Goal: Task Accomplishment & Management: Manage account settings

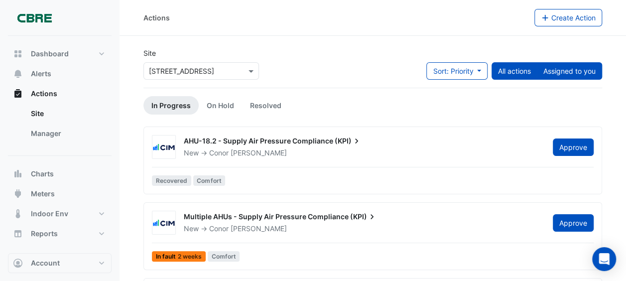
click at [573, 70] on button "Assigned to you" at bounding box center [569, 70] width 65 height 17
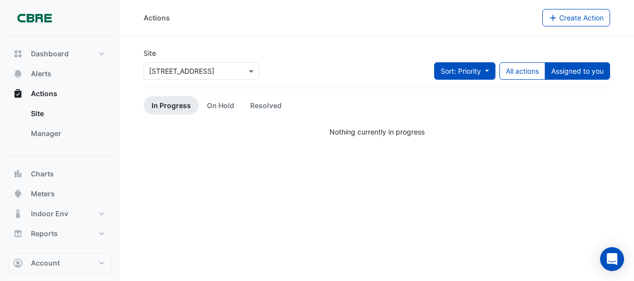
click at [447, 73] on span "Sort: Priority" at bounding box center [461, 71] width 40 height 8
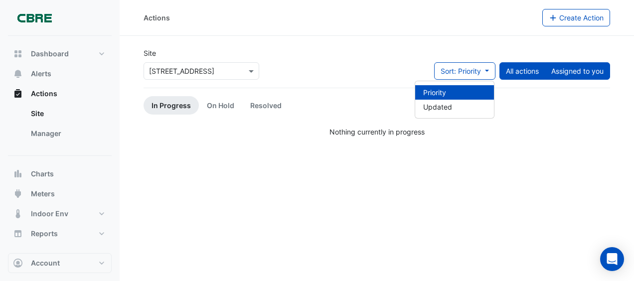
click at [538, 77] on button "All actions" at bounding box center [522, 70] width 46 height 17
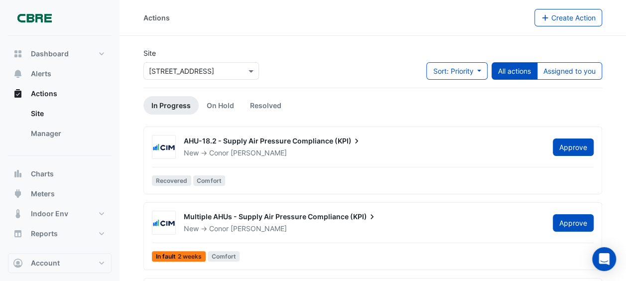
click at [444, 81] on div "Sort: Priority Priority Updated All actions Assigned to you" at bounding box center [515, 74] width 176 height 25
click at [460, 79] on button "Sort: Priority" at bounding box center [457, 70] width 61 height 17
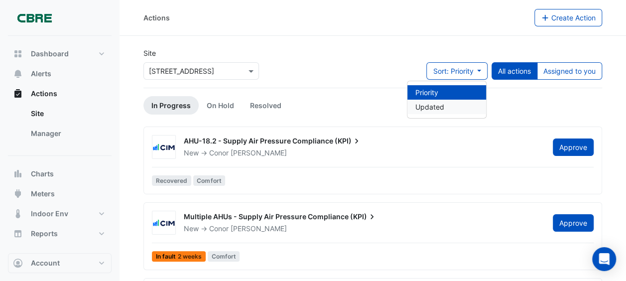
click at [421, 103] on li "Updated" at bounding box center [447, 107] width 79 height 14
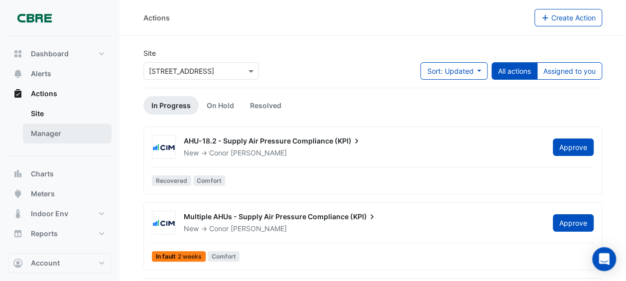
click at [51, 135] on link "Manager" at bounding box center [67, 134] width 89 height 20
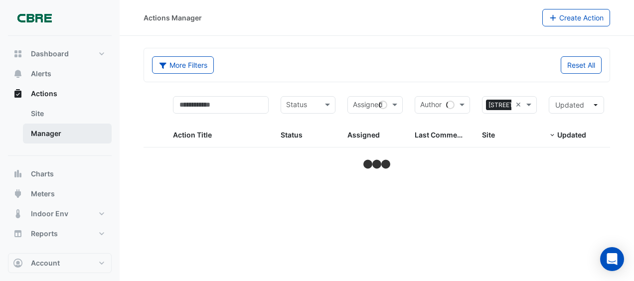
select select "***"
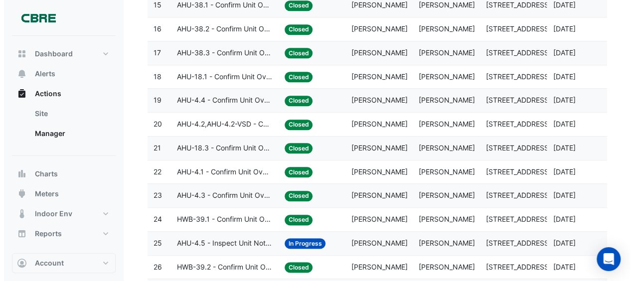
scroll to position [558, 0]
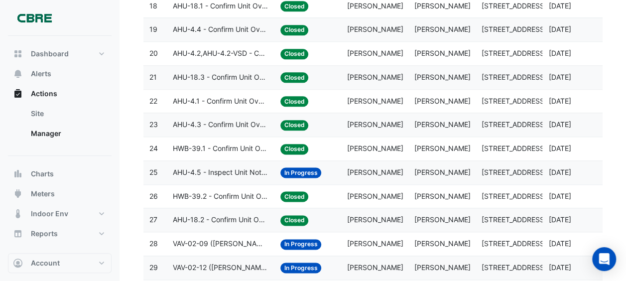
click at [387, 168] on span "Simon Attard" at bounding box center [375, 172] width 56 height 8
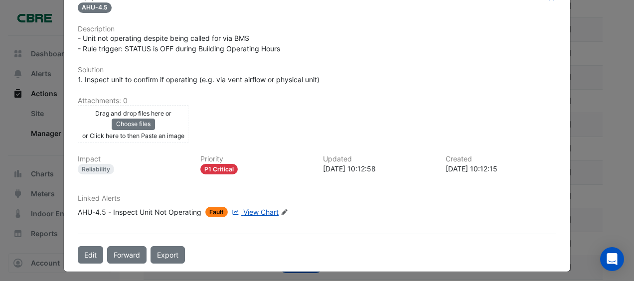
scroll to position [0, 0]
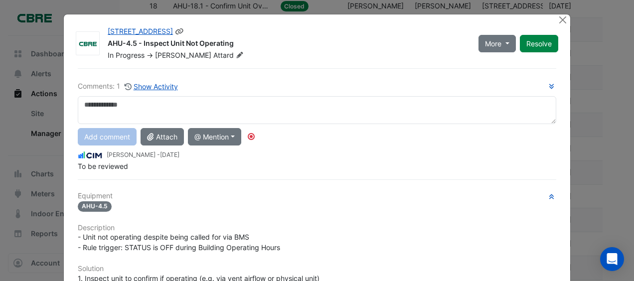
click at [236, 52] on icon at bounding box center [239, 55] width 7 height 6
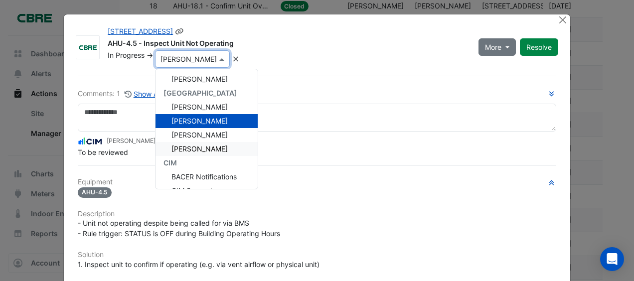
scroll to position [98, 0]
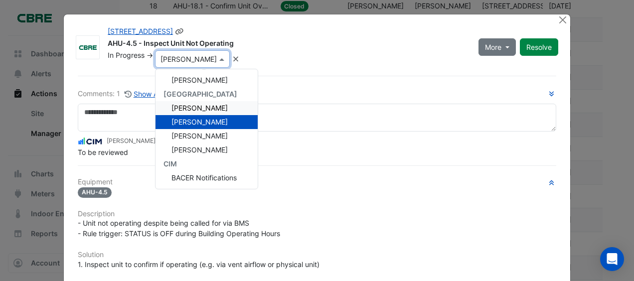
click at [196, 107] on span "Billy Burrell" at bounding box center [199, 108] width 56 height 8
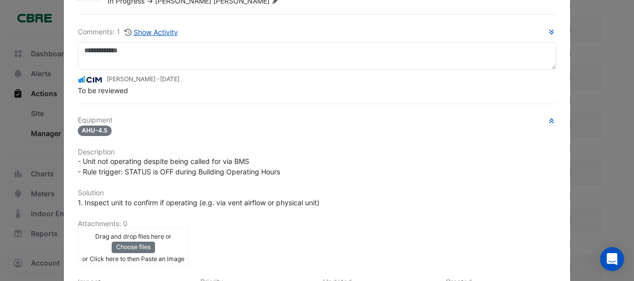
scroll to position [40, 0]
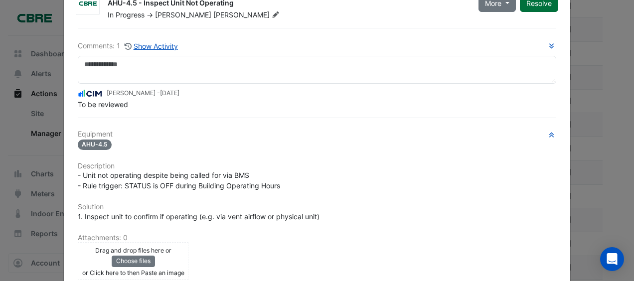
click at [535, 5] on button "Resolve" at bounding box center [539, 3] width 38 height 17
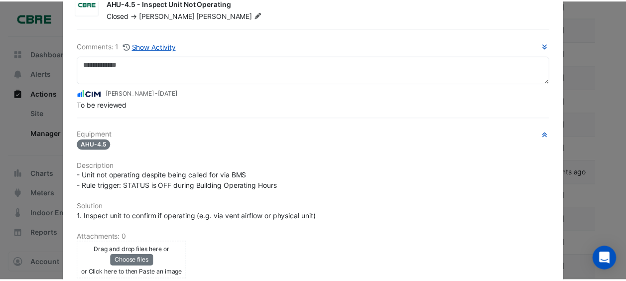
scroll to position [0, 0]
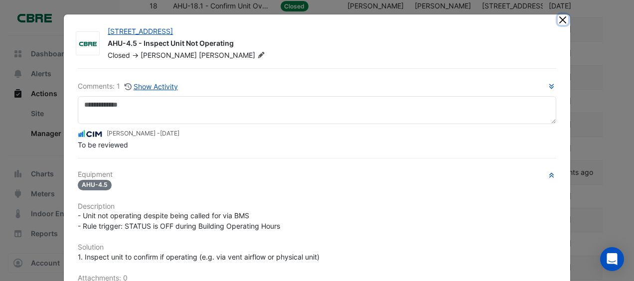
click at [560, 21] on button "Close" at bounding box center [563, 19] width 10 height 10
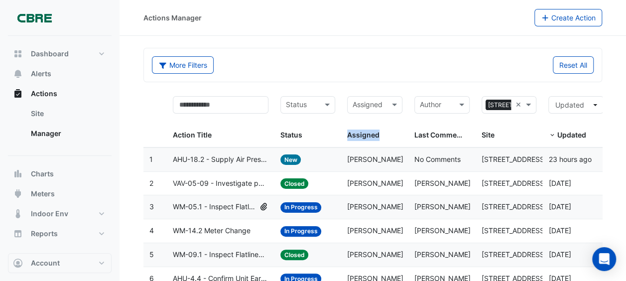
drag, startPoint x: 401, startPoint y: 90, endPoint x: 387, endPoint y: 137, distance: 48.9
click at [387, 137] on datatable-header-cell "Assigned Assigned" at bounding box center [374, 118] width 67 height 57
drag, startPoint x: 387, startPoint y: 137, endPoint x: 361, endPoint y: 106, distance: 39.6
click at [361, 106] on input "text" at bounding box center [369, 105] width 33 height 11
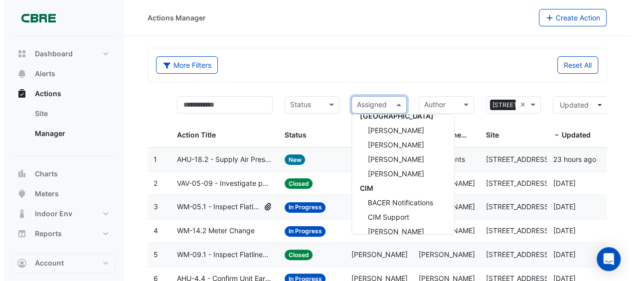
scroll to position [125, 0]
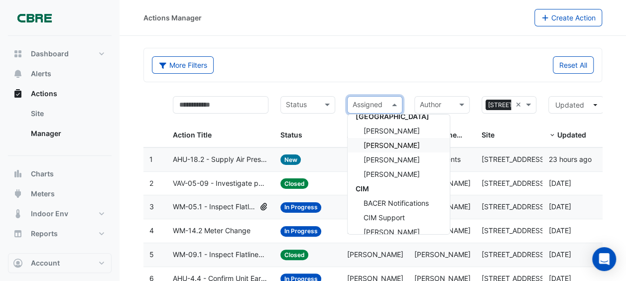
click at [417, 141] on div "Simon Attard" at bounding box center [399, 145] width 102 height 14
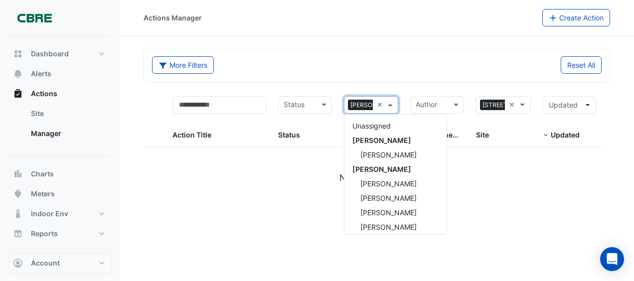
click at [394, 105] on span at bounding box center [391, 104] width 12 height 11
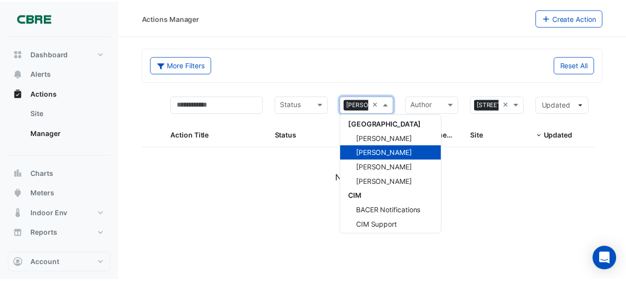
scroll to position [117, 0]
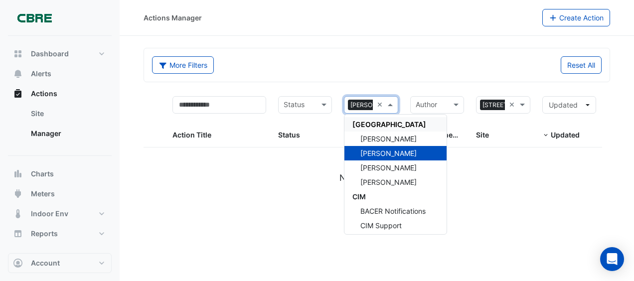
click at [390, 131] on div "CBRE Charter Hall" at bounding box center [395, 124] width 102 height 14
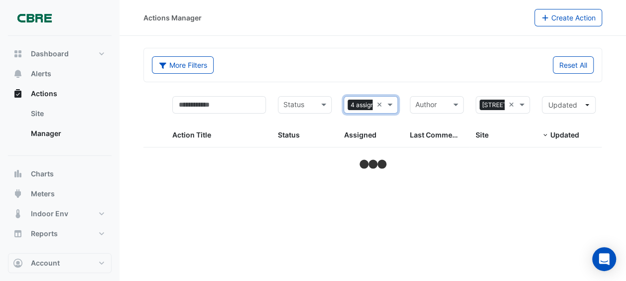
select select "***"
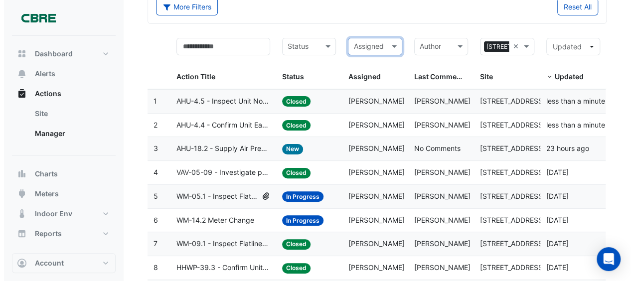
scroll to position [64, 0]
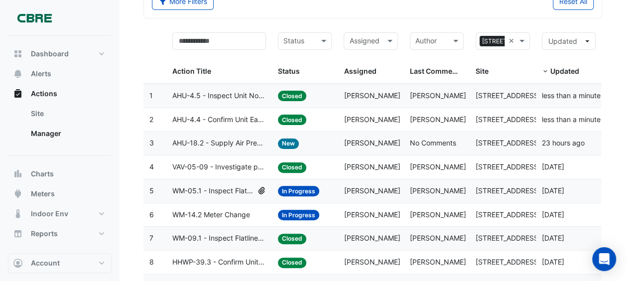
click at [372, 147] on div "Assigned: Conor Deane" at bounding box center [371, 143] width 54 height 11
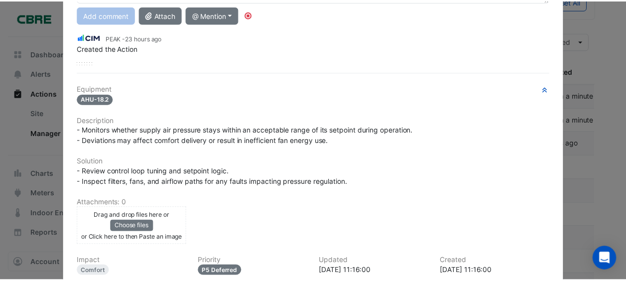
scroll to position [0, 0]
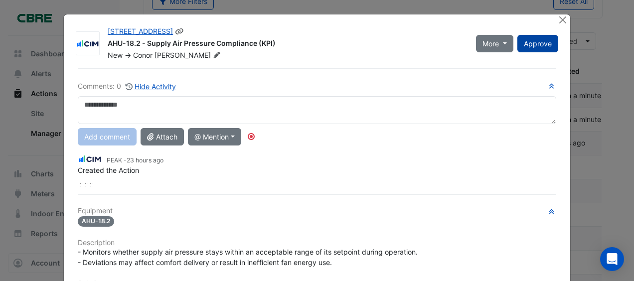
click at [538, 43] on span "Approve" at bounding box center [538, 43] width 28 height 8
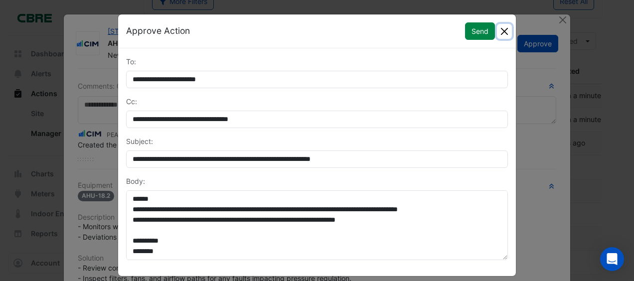
click at [501, 26] on button "Close" at bounding box center [504, 31] width 15 height 15
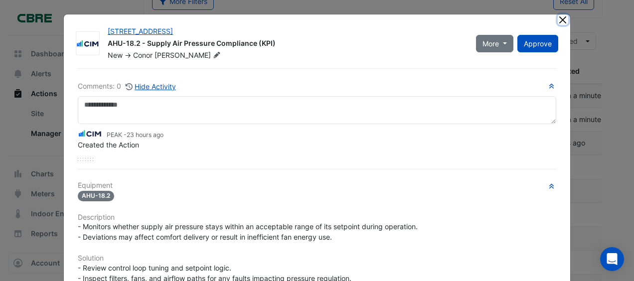
click at [558, 21] on button "Close" at bounding box center [563, 19] width 10 height 10
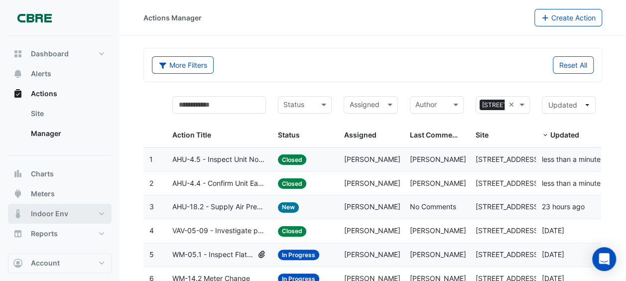
click at [72, 207] on button "Indoor Env" at bounding box center [60, 214] width 104 height 20
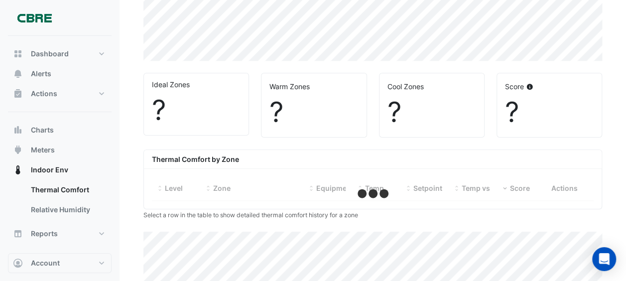
scroll to position [379, 0]
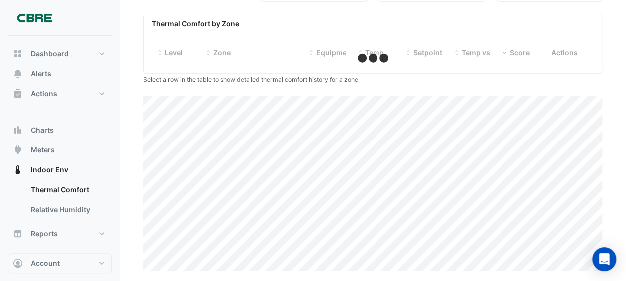
select select "***"
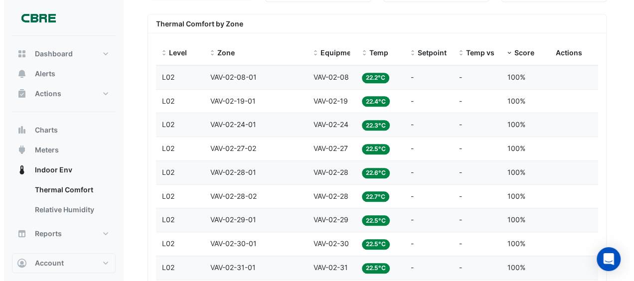
scroll to position [350, 0]
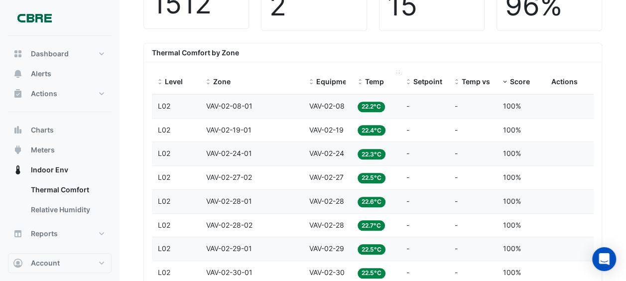
click at [364, 79] on div "Temp" at bounding box center [376, 81] width 36 height 11
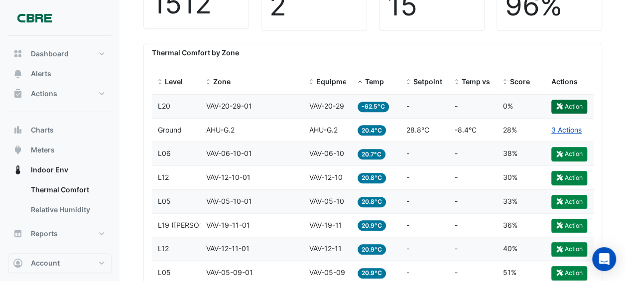
click at [564, 101] on button "Action" at bounding box center [570, 107] width 36 height 14
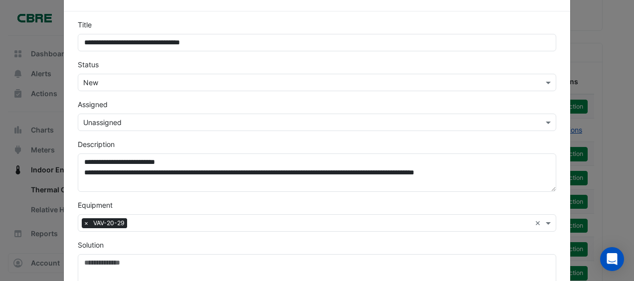
scroll to position [33, 0]
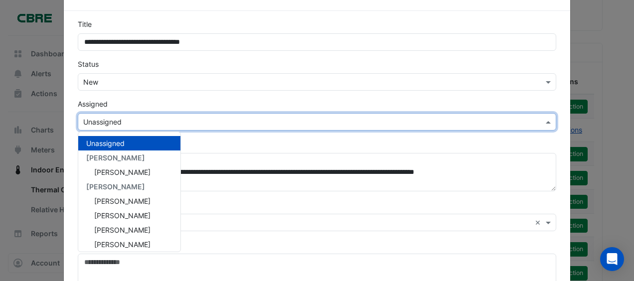
click at [266, 124] on input "text" at bounding box center [306, 122] width 447 height 10
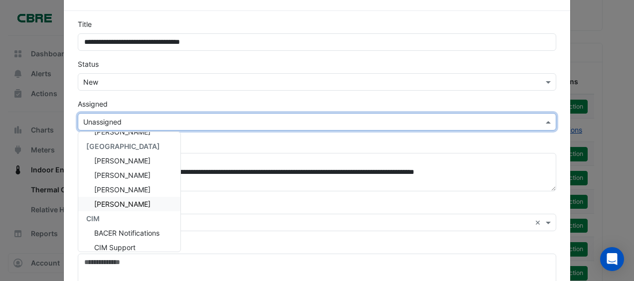
scroll to position [200, 0]
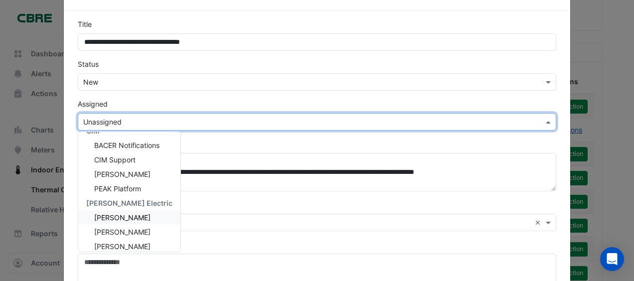
click at [137, 219] on span "Lachlan Manning" at bounding box center [122, 217] width 56 height 8
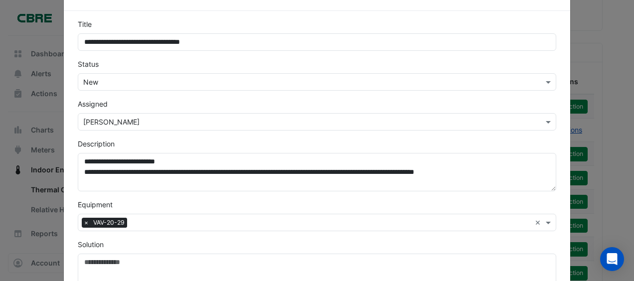
click at [299, 68] on div "Status × New" at bounding box center [317, 75] width 490 height 32
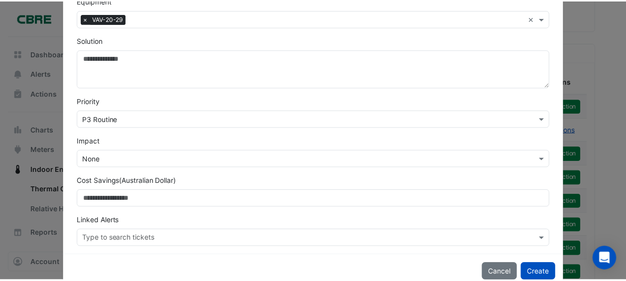
scroll to position [238, 0]
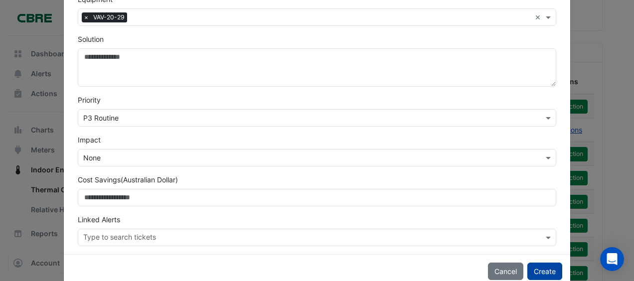
click at [547, 266] on button "Create" at bounding box center [544, 271] width 35 height 17
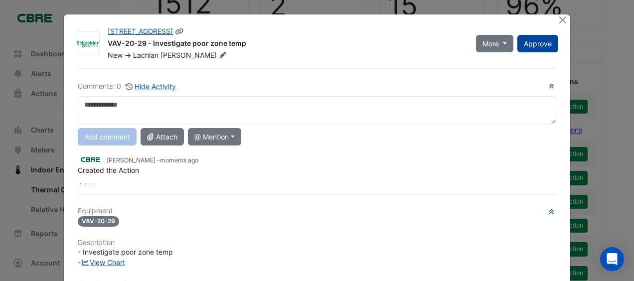
click at [528, 48] on button "Approve" at bounding box center [537, 43] width 41 height 17
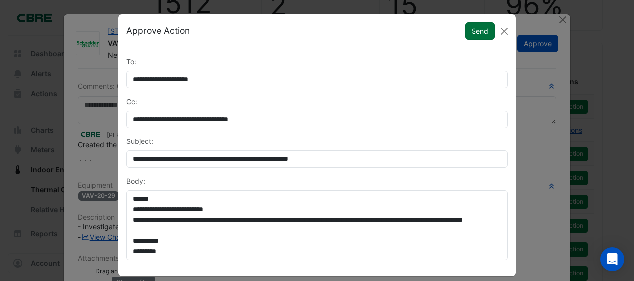
click at [471, 28] on button "Send" at bounding box center [480, 30] width 30 height 17
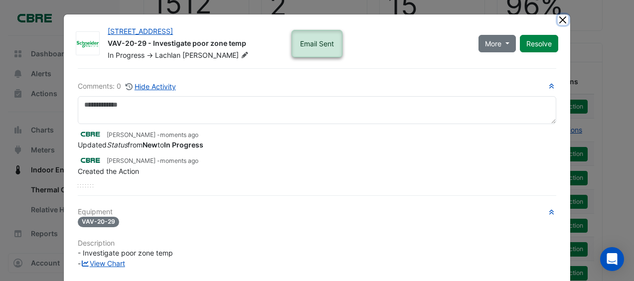
click at [561, 24] on button "Close" at bounding box center [563, 19] width 10 height 10
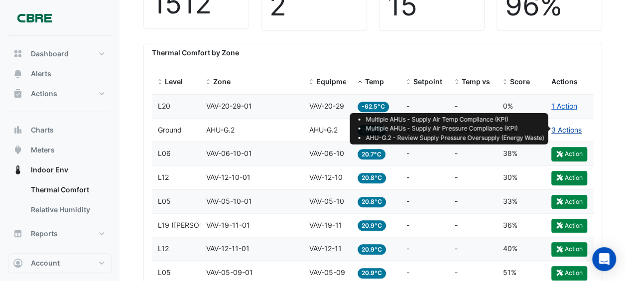
click at [560, 128] on link "3 Actions" at bounding box center [567, 130] width 30 height 8
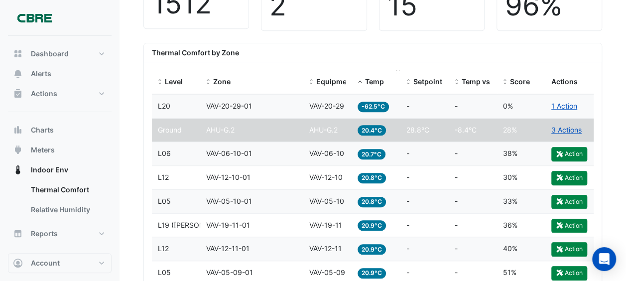
click at [370, 80] on span "Temp" at bounding box center [374, 81] width 19 height 8
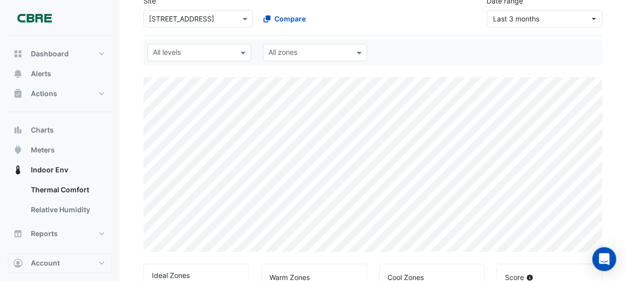
scroll to position [350, 0]
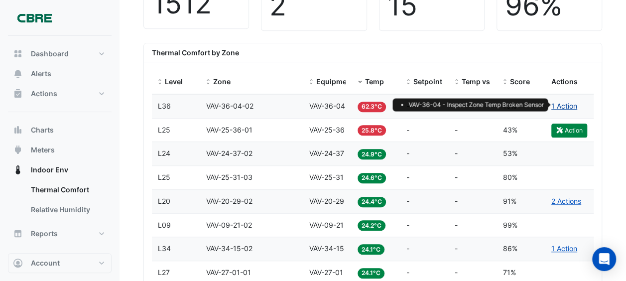
click at [556, 102] on link "1 Action" at bounding box center [565, 106] width 26 height 8
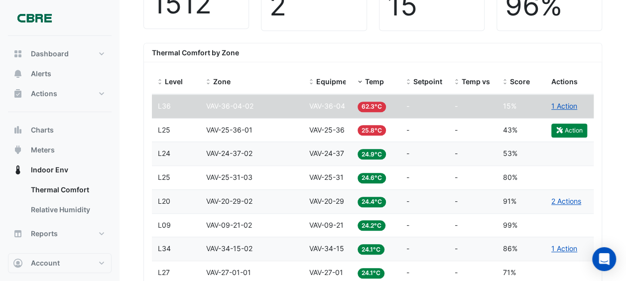
click at [259, 101] on div "Zone VAV-36-04-02" at bounding box center [251, 106] width 91 height 11
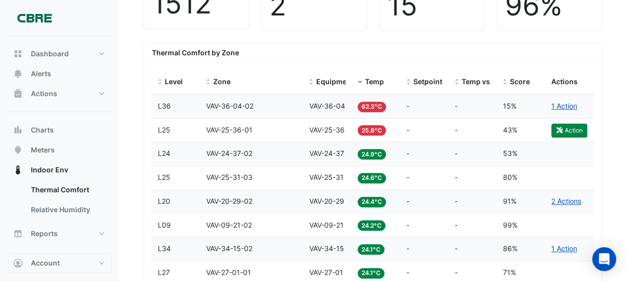
click at [241, 102] on span "VAV-36-04-02" at bounding box center [229, 106] width 47 height 8
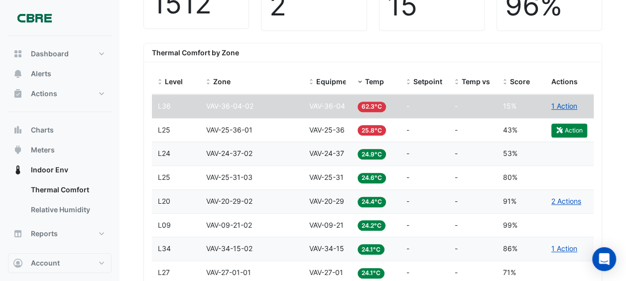
click at [241, 102] on span "VAV-36-04-02" at bounding box center [229, 106] width 47 height 8
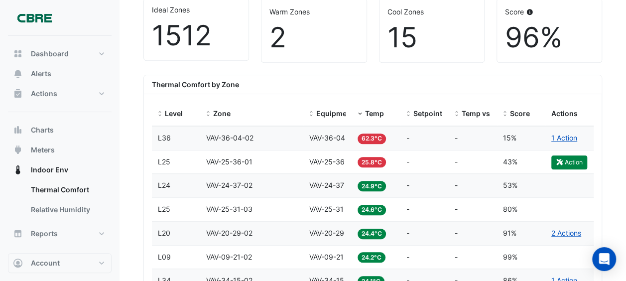
scroll to position [325, 0]
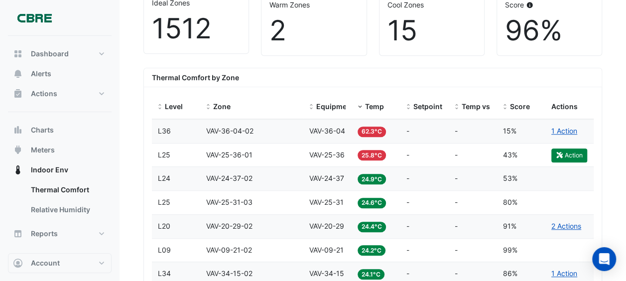
click at [227, 127] on span "VAV-36-04-02" at bounding box center [229, 131] width 47 height 8
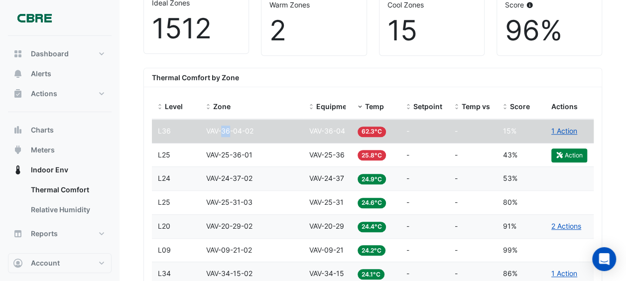
click at [227, 127] on span "VAV-36-04-02" at bounding box center [229, 131] width 47 height 8
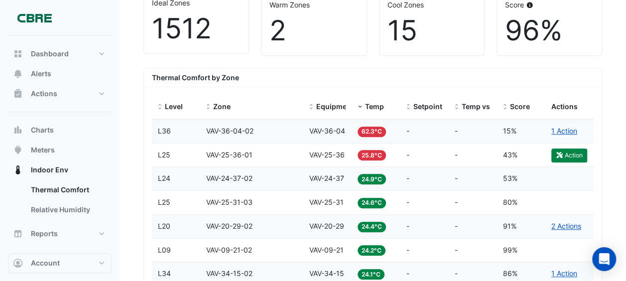
click at [359, 128] on span "62.3°C" at bounding box center [372, 132] width 28 height 10
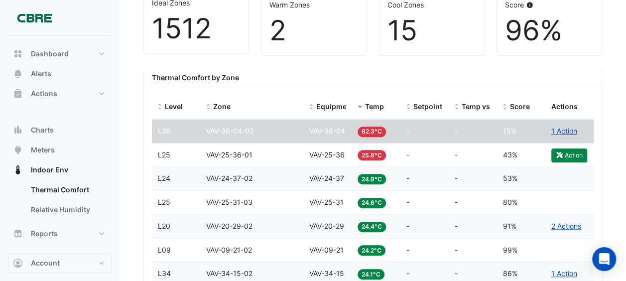
click at [359, 128] on span "62.3°C" at bounding box center [372, 132] width 28 height 10
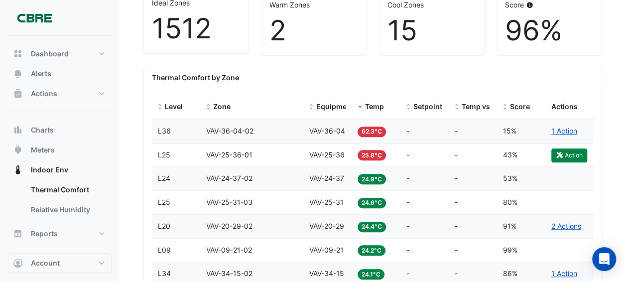
click at [355, 161] on datatable-body-cell "Temp 25.8°C" at bounding box center [376, 155] width 48 height 23
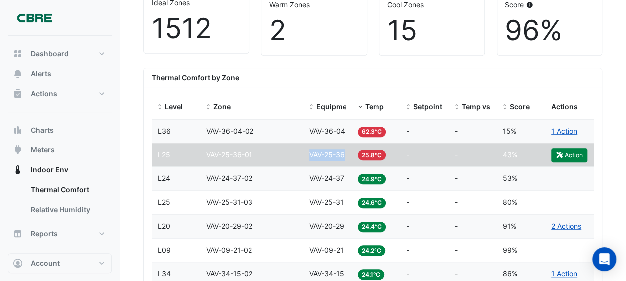
drag, startPoint x: 345, startPoint y: 154, endPoint x: 306, endPoint y: 158, distance: 38.6
click at [306, 158] on datatable-body-cell "Equipment VAV-25-36" at bounding box center [327, 155] width 48 height 23
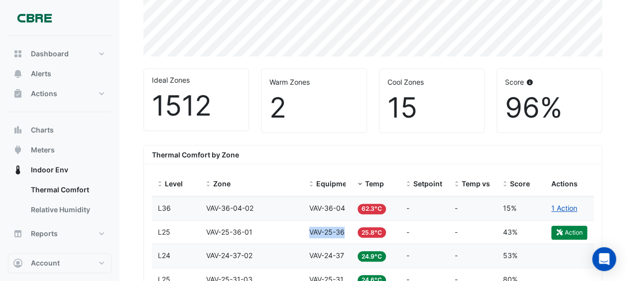
scroll to position [249, 0]
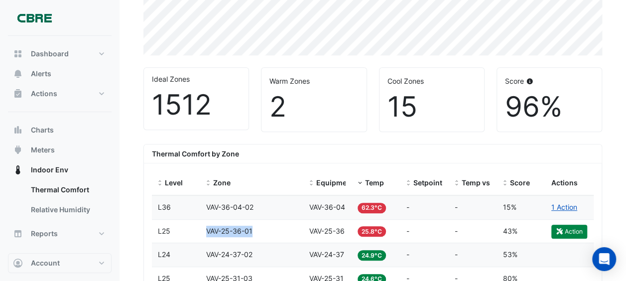
drag, startPoint x: 261, startPoint y: 228, endPoint x: 195, endPoint y: 229, distance: 65.8
click at [195, 229] on div "Level L25 Zone VAV-25-36-01 Equipment VAV-25-36 Temp 25.8°C Setpoint - Temp vs …" at bounding box center [373, 231] width 442 height 23
copy div "Zone VAV-25-36-01"
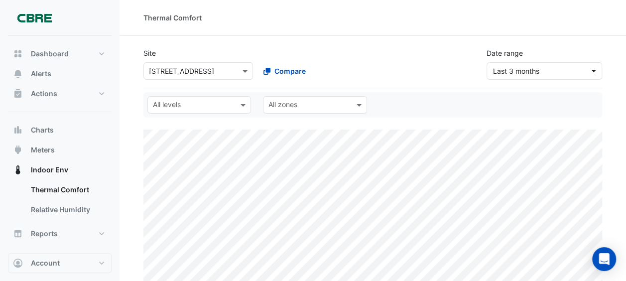
click at [298, 101] on input "text" at bounding box center [309, 106] width 81 height 10
paste input "**********"
type input "**********"
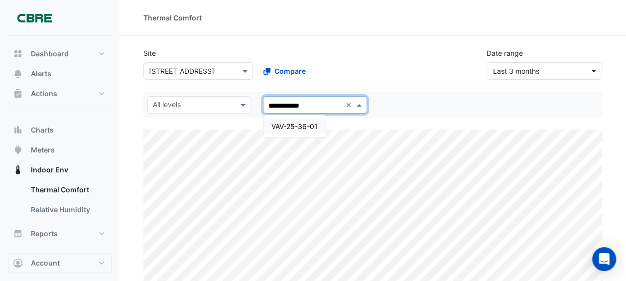
click at [303, 125] on span "VAV-25-36-01" at bounding box center [295, 126] width 46 height 8
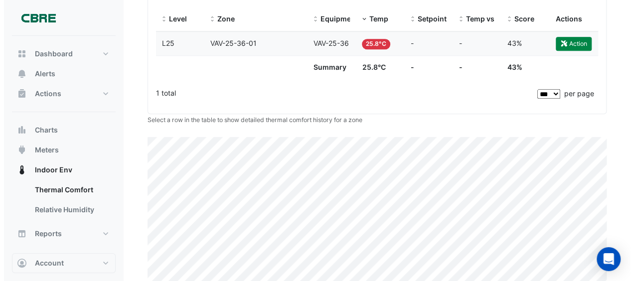
scroll to position [410, 0]
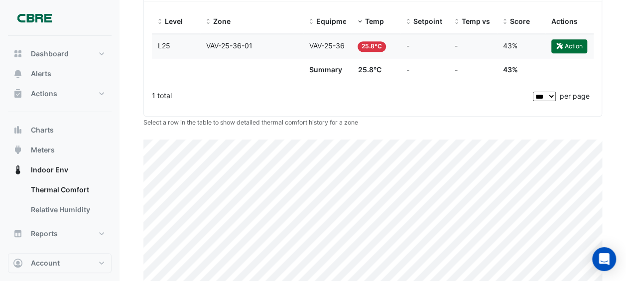
click at [554, 47] on button "Action" at bounding box center [570, 46] width 36 height 14
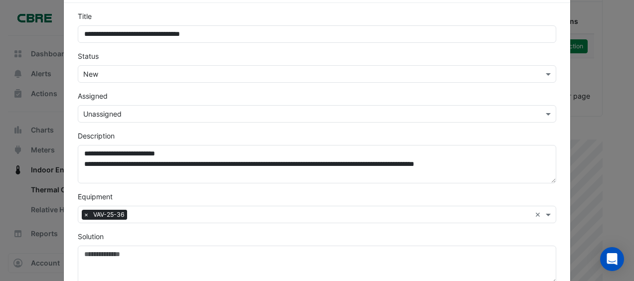
scroll to position [40, 0]
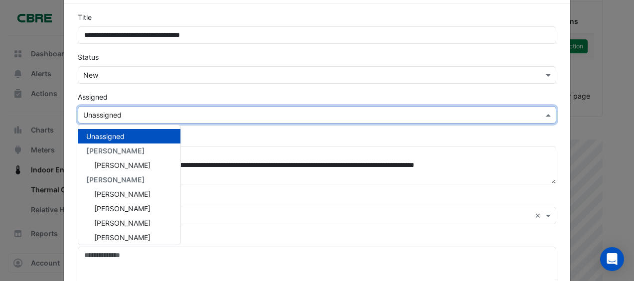
click at [214, 118] on input "text" at bounding box center [306, 115] width 447 height 10
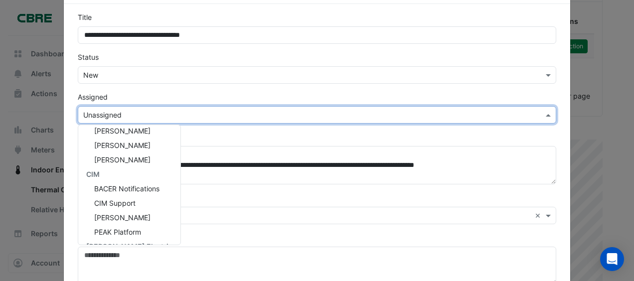
scroll to position [206, 0]
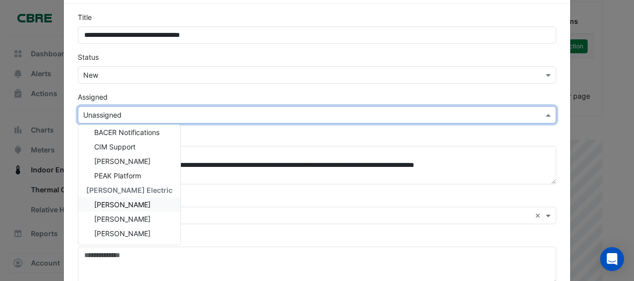
click at [145, 197] on div "Lachlan Manning" at bounding box center [129, 204] width 102 height 14
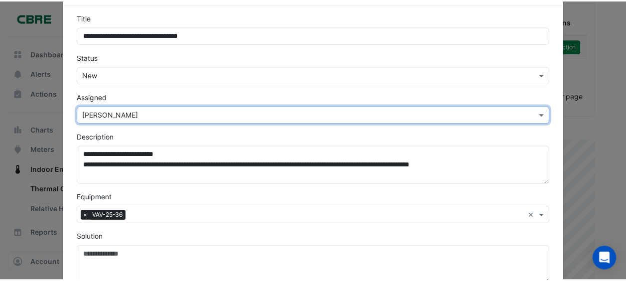
scroll to position [257, 0]
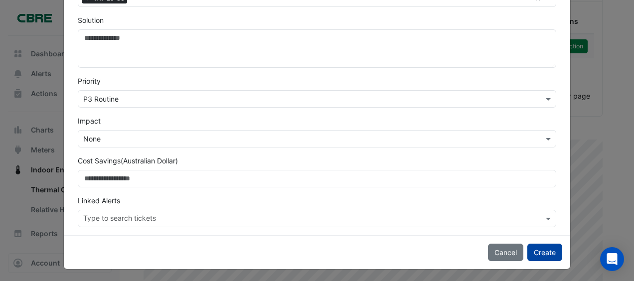
click at [537, 248] on button "Create" at bounding box center [544, 252] width 35 height 17
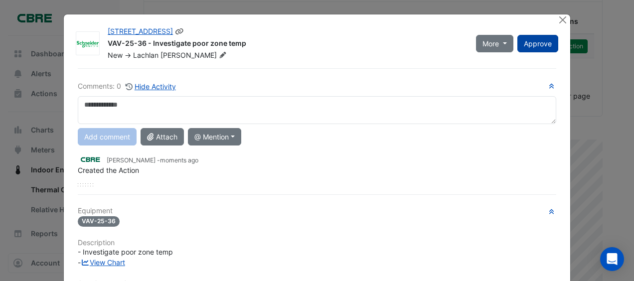
click at [529, 39] on span "Approve" at bounding box center [538, 43] width 28 height 8
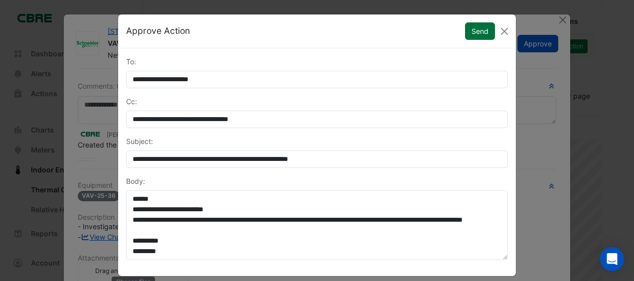
click at [479, 26] on button "Send" at bounding box center [480, 30] width 30 height 17
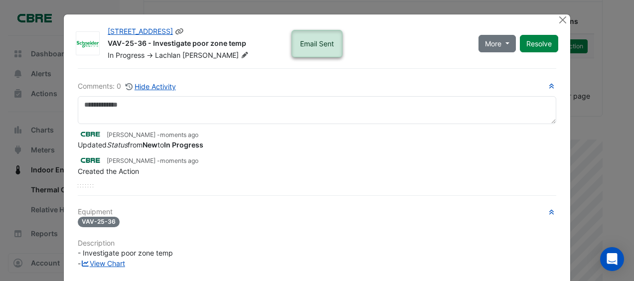
click at [551, 26] on div "More On Hold Not Doing Resolve" at bounding box center [518, 43] width 92 height 34
click at [551, 22] on div "121 Exhibition Street VAV-25-36 - Investigate poor zone temp In Progress -> Lac…" at bounding box center [333, 41] width 462 height 38
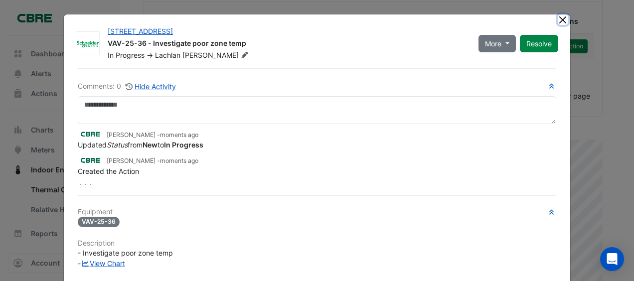
click at [558, 15] on button "Close" at bounding box center [563, 19] width 10 height 10
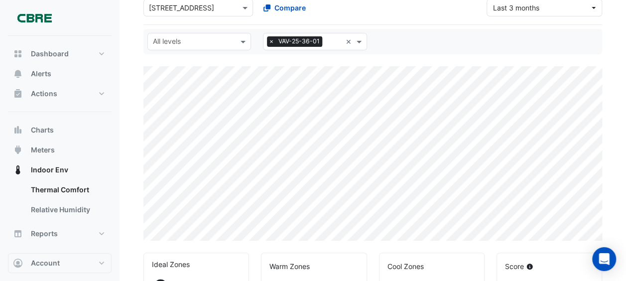
scroll to position [0, 0]
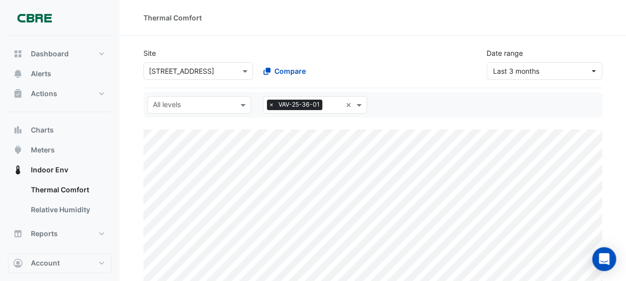
click at [271, 105] on span "×" at bounding box center [271, 105] width 9 height 10
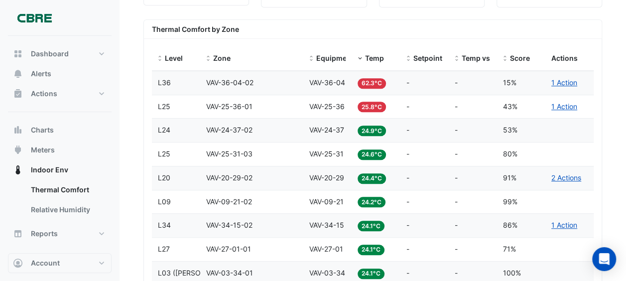
scroll to position [382, 0]
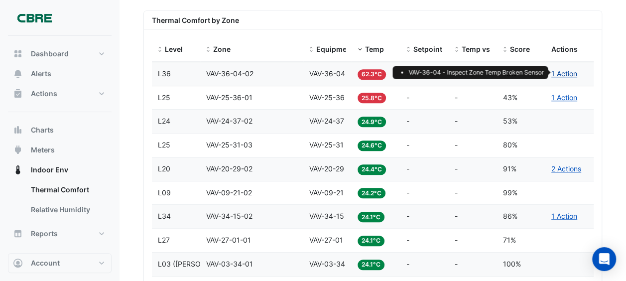
click at [564, 72] on link "1 Action" at bounding box center [565, 73] width 26 height 8
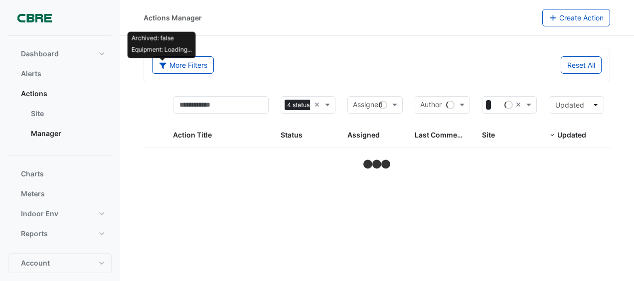
select select "***"
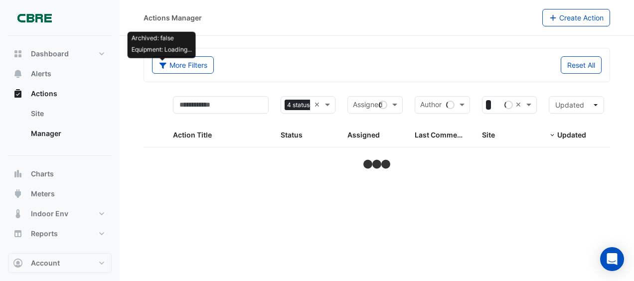
select select "***"
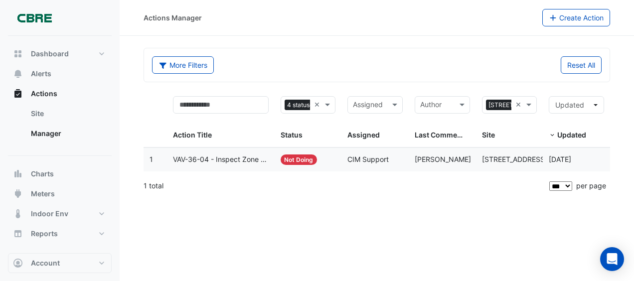
click at [461, 151] on datatable-body-cell "Last Commented: Lachlan Manning" at bounding box center [442, 159] width 67 height 23
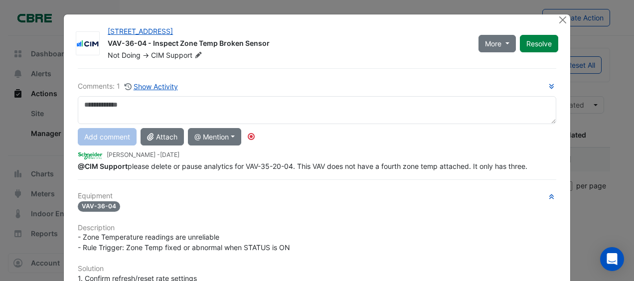
click at [179, 154] on span "1 year and 3 months ago" at bounding box center [169, 154] width 19 height 7
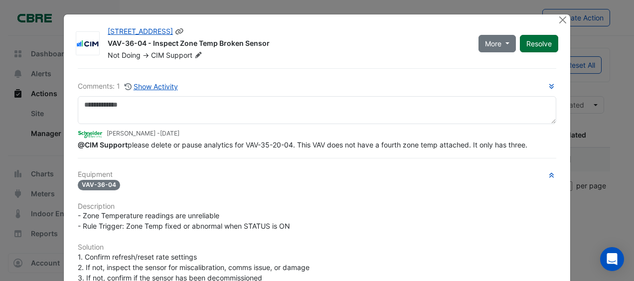
click at [543, 38] on button "Resolve" at bounding box center [539, 43] width 38 height 17
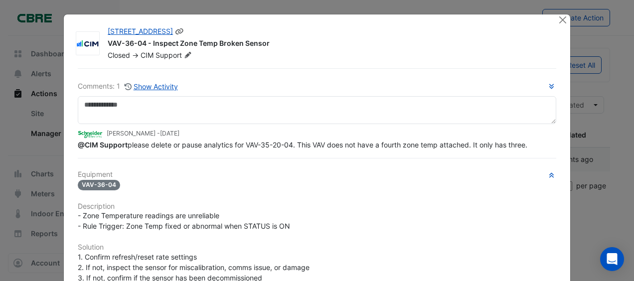
click at [547, 26] on div "121 Exhibition Street VAV-36-04 - Inspect Zone Temp Broken Sensor Closed -> CIM…" at bounding box center [327, 43] width 450 height 34
click at [562, 14] on div "121 Exhibition Street VAV-36-04 - Inspect Zone Temp Broken Sensor Closed -> CIM…" at bounding box center [316, 242] width 507 height 456
click at [558, 22] on button "Close" at bounding box center [563, 19] width 10 height 10
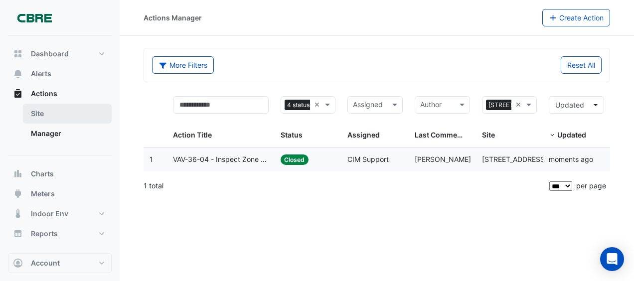
click at [71, 119] on link "Site" at bounding box center [67, 114] width 89 height 20
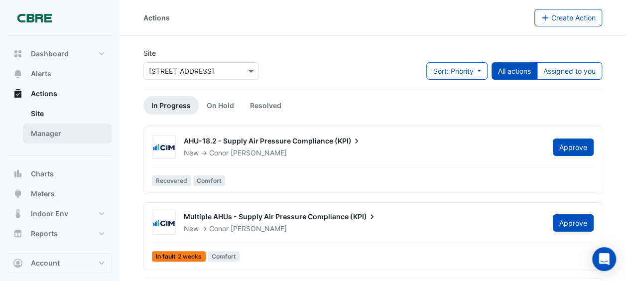
click at [58, 133] on link "Manager" at bounding box center [67, 134] width 89 height 20
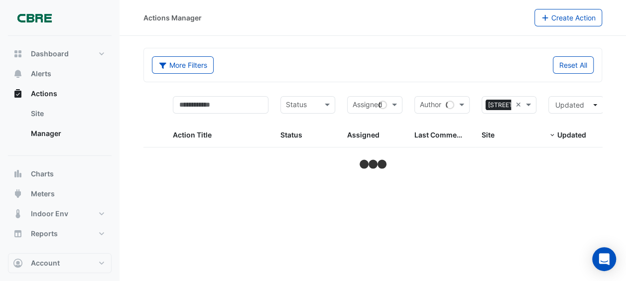
select select "***"
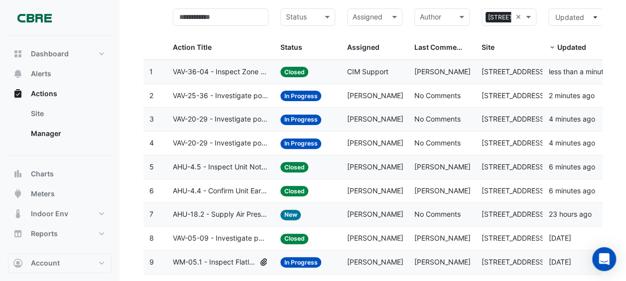
scroll to position [88, 0]
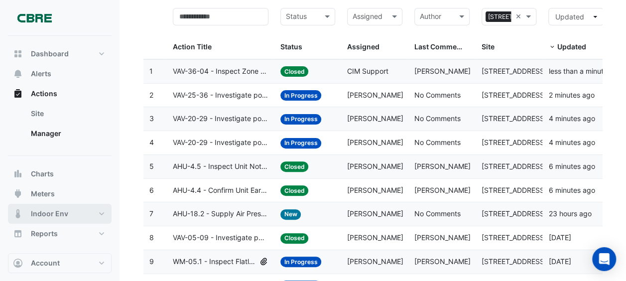
click at [63, 217] on span "Indoor Env" at bounding box center [49, 214] width 37 height 10
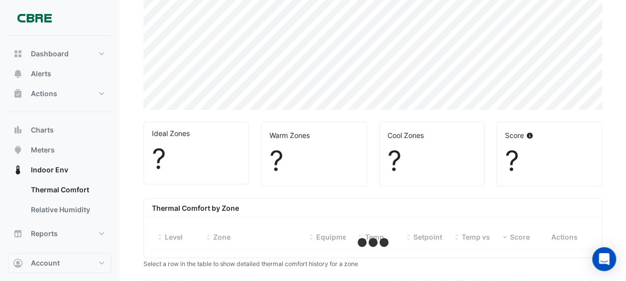
scroll to position [379, 0]
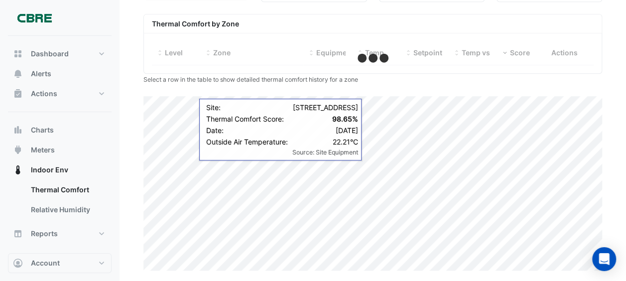
select select "***"
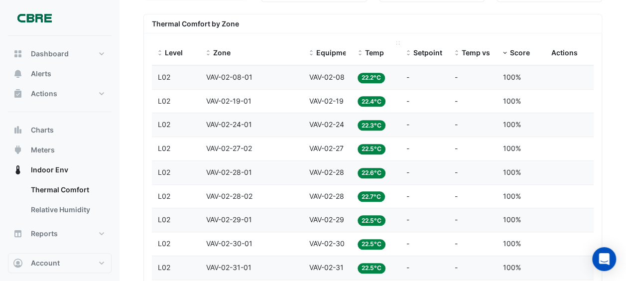
click at [380, 52] on span "Temp" at bounding box center [374, 52] width 19 height 8
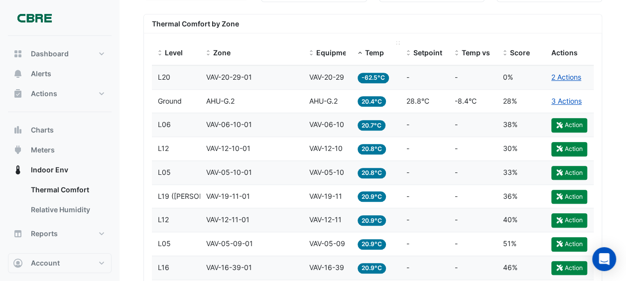
click at [380, 52] on span "Temp" at bounding box center [374, 52] width 19 height 8
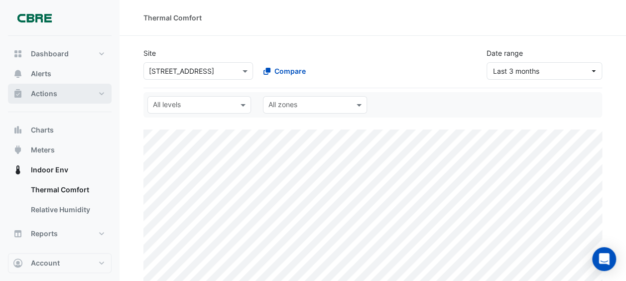
click at [62, 94] on button "Actions" at bounding box center [60, 94] width 104 height 20
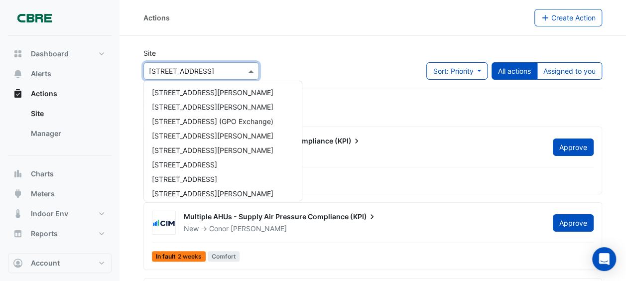
click at [234, 72] on div at bounding box center [201, 70] width 115 height 11
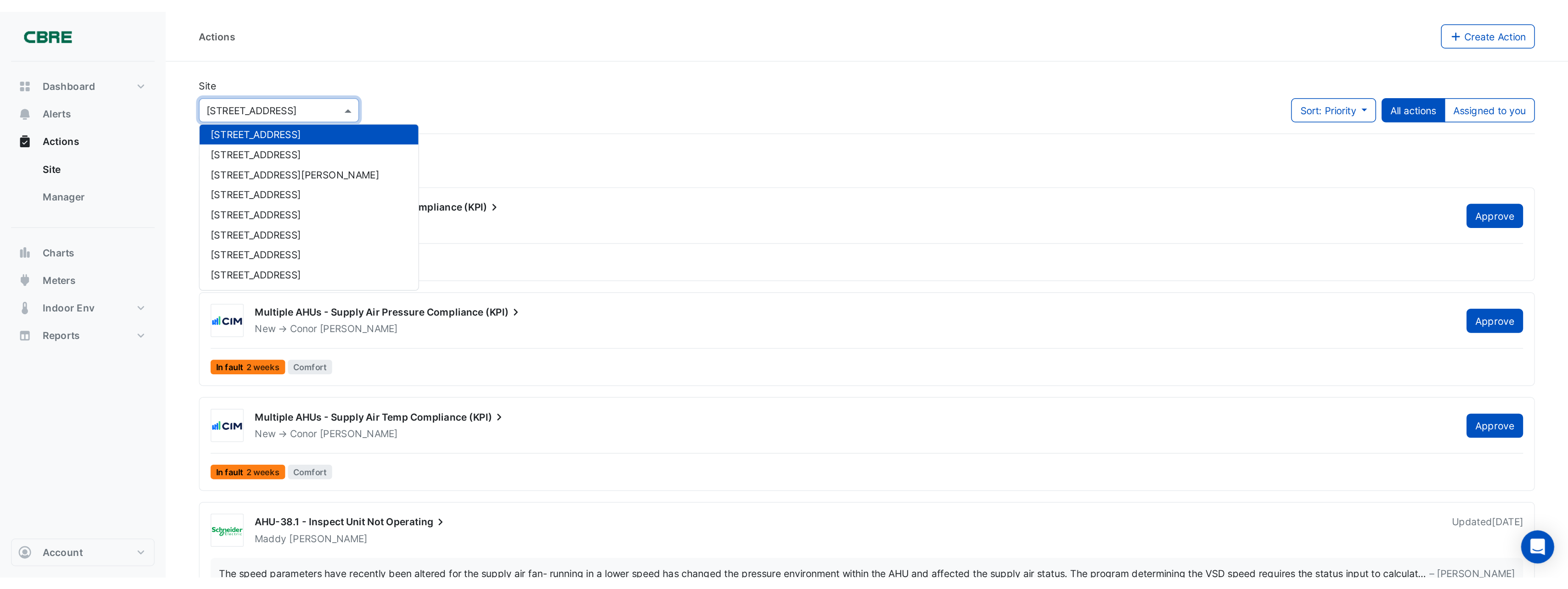
scroll to position [123, 0]
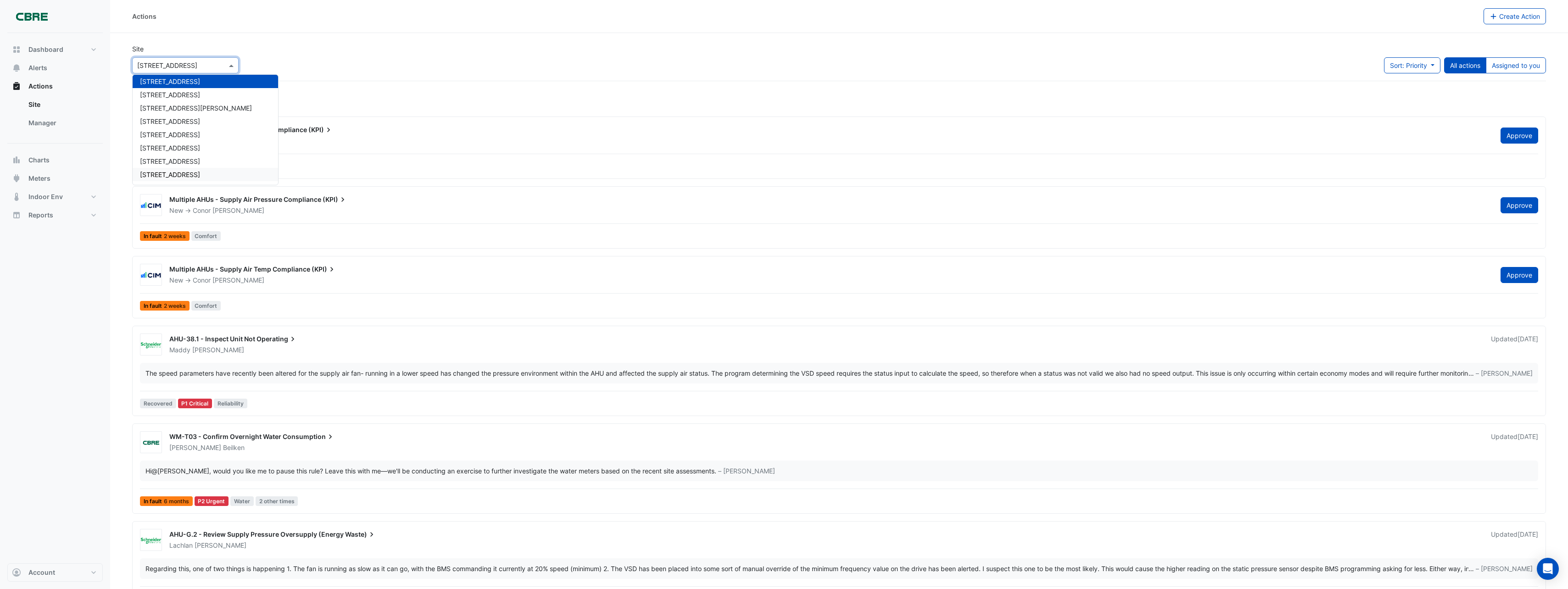
click at [314, 10] on div "Actions" at bounding box center [808, 16] width 1352 height 16
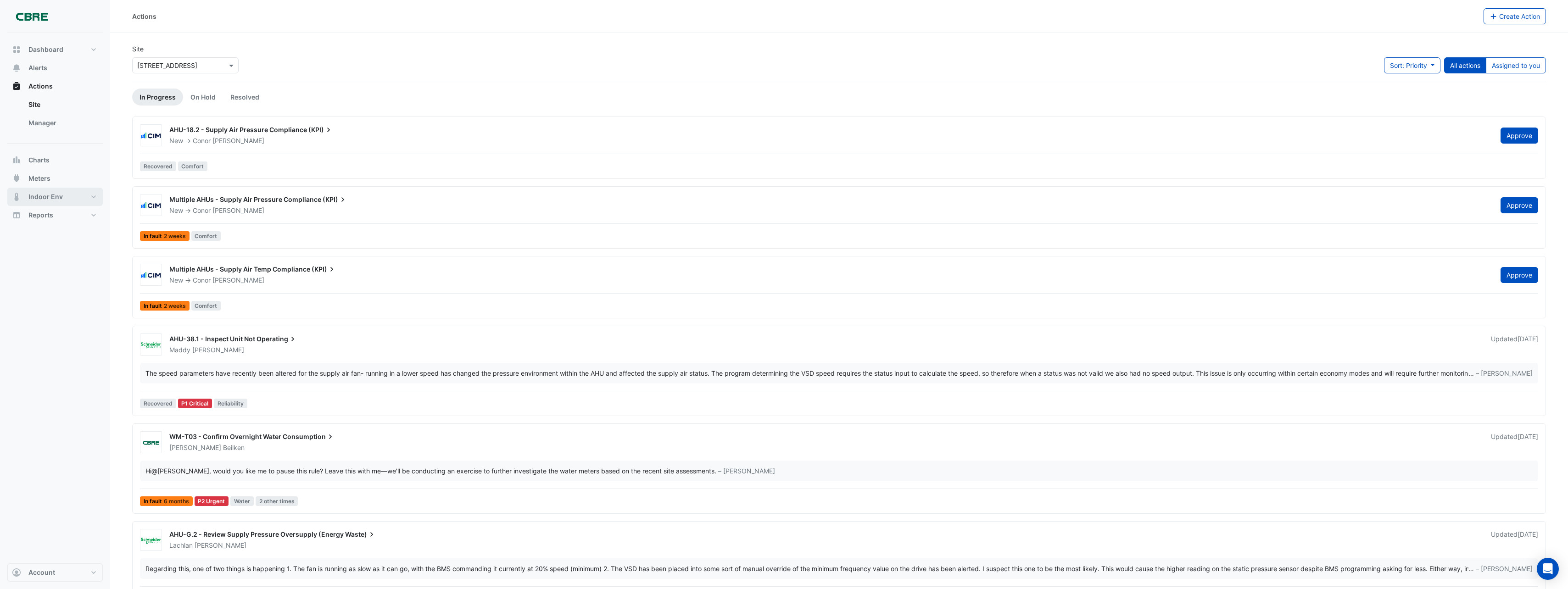
click at [52, 199] on span "Indoor Env" at bounding box center [45, 197] width 34 height 9
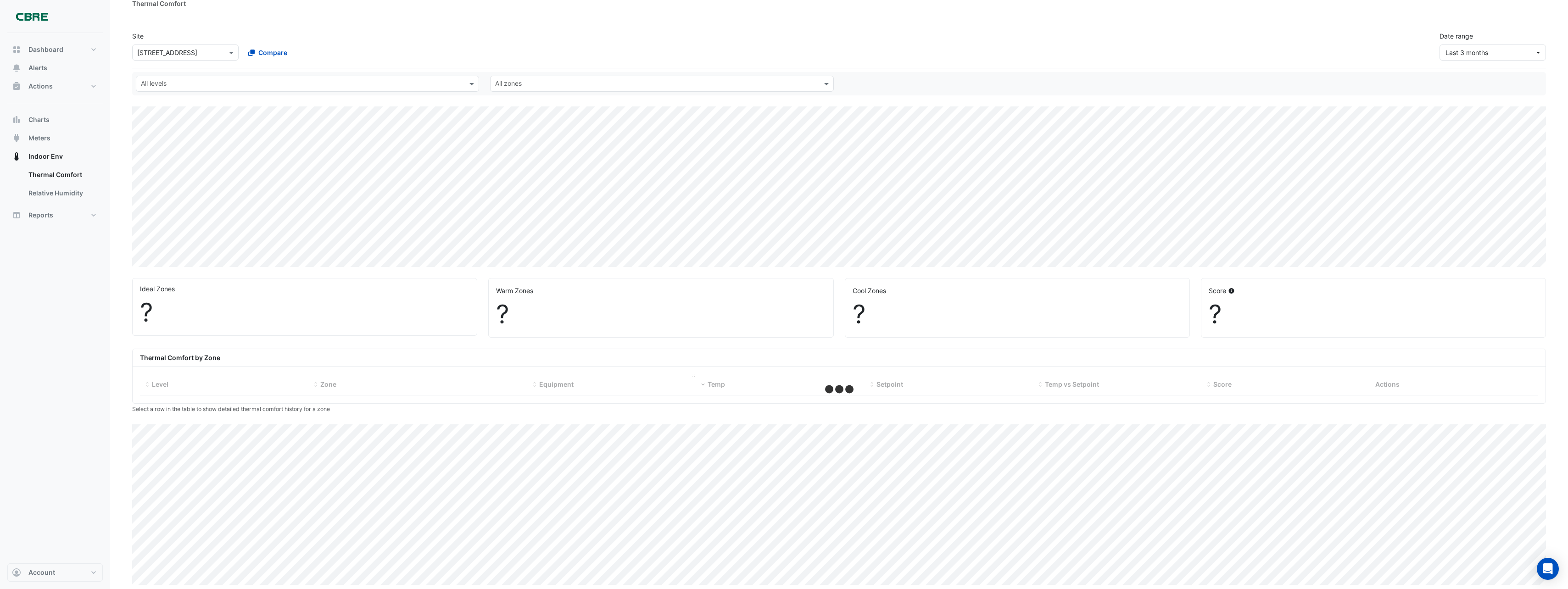
scroll to position [19, 0]
select select "***"
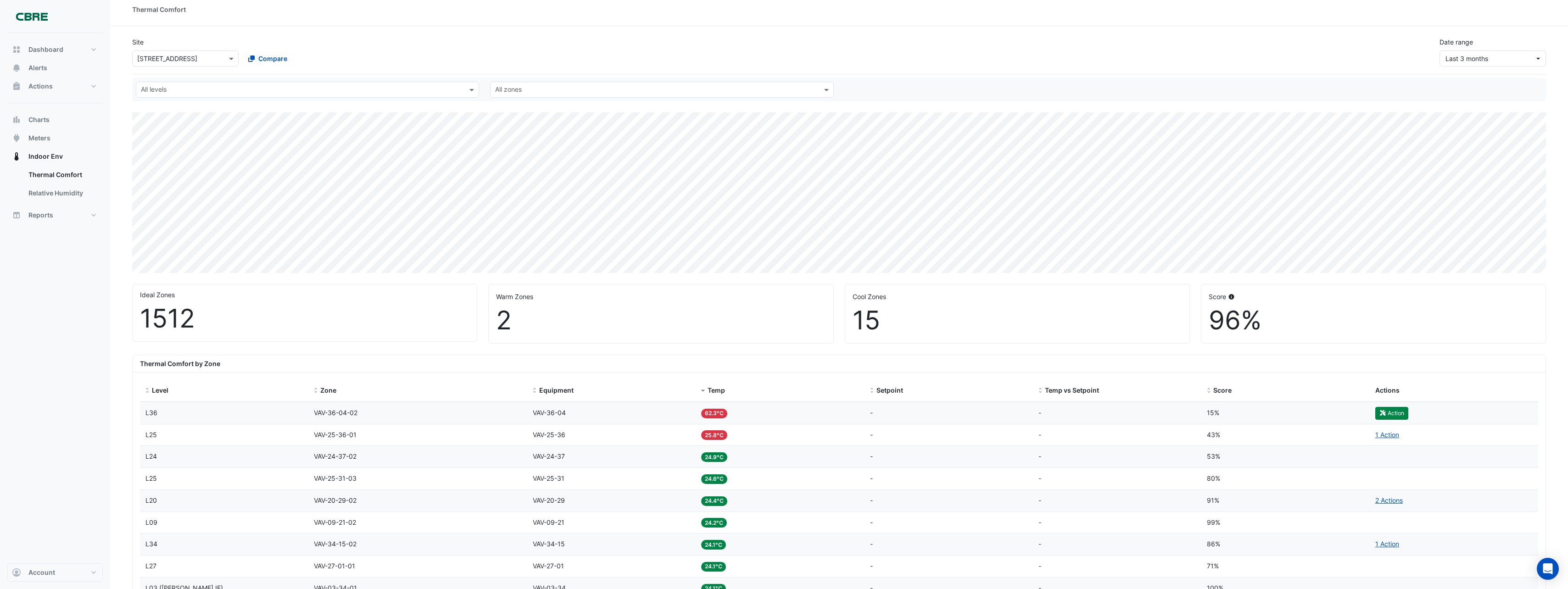
scroll to position [0, 0]
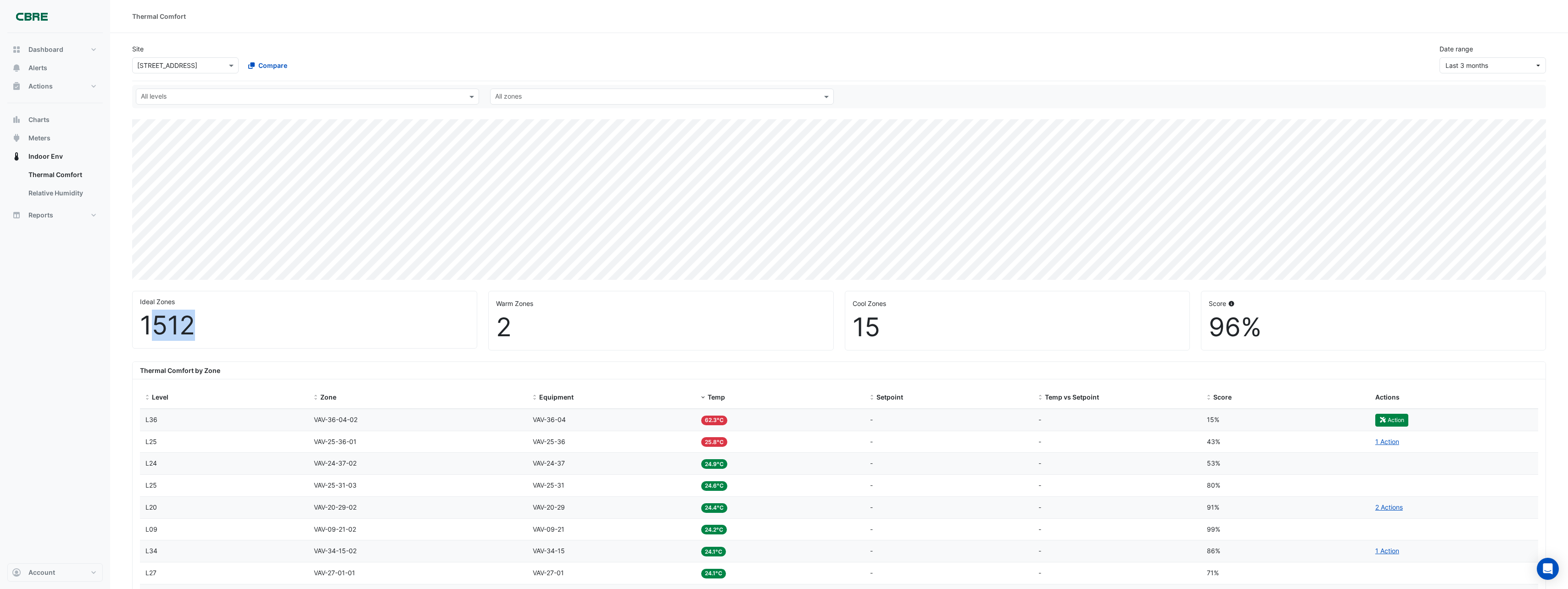
drag, startPoint x: 198, startPoint y: 323, endPoint x: 152, endPoint y: 317, distance: 46.4
click at [152, 259] on div "1512" at bounding box center [305, 325] width 330 height 30
click at [311, 24] on div "Thermal Comfort" at bounding box center [839, 17] width 1458 height 33
click at [29, 19] on img at bounding box center [31, 17] width 41 height 18
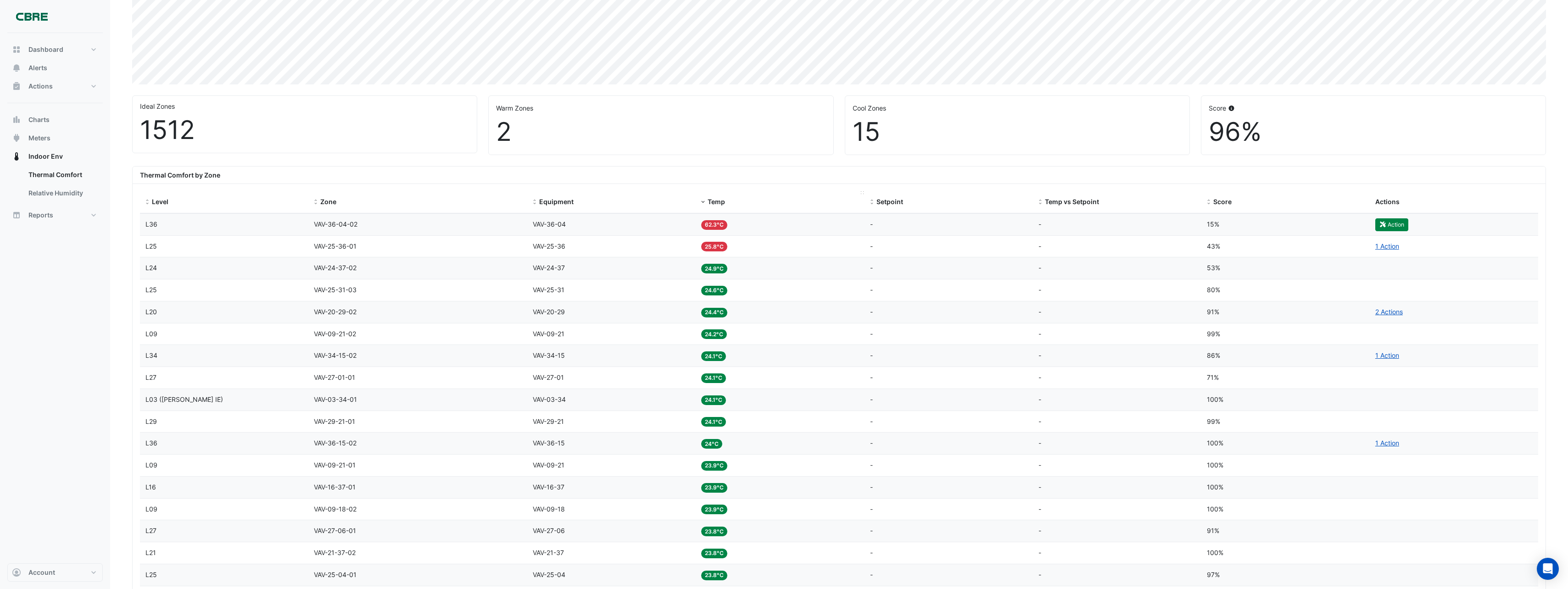
scroll to position [183, 0]
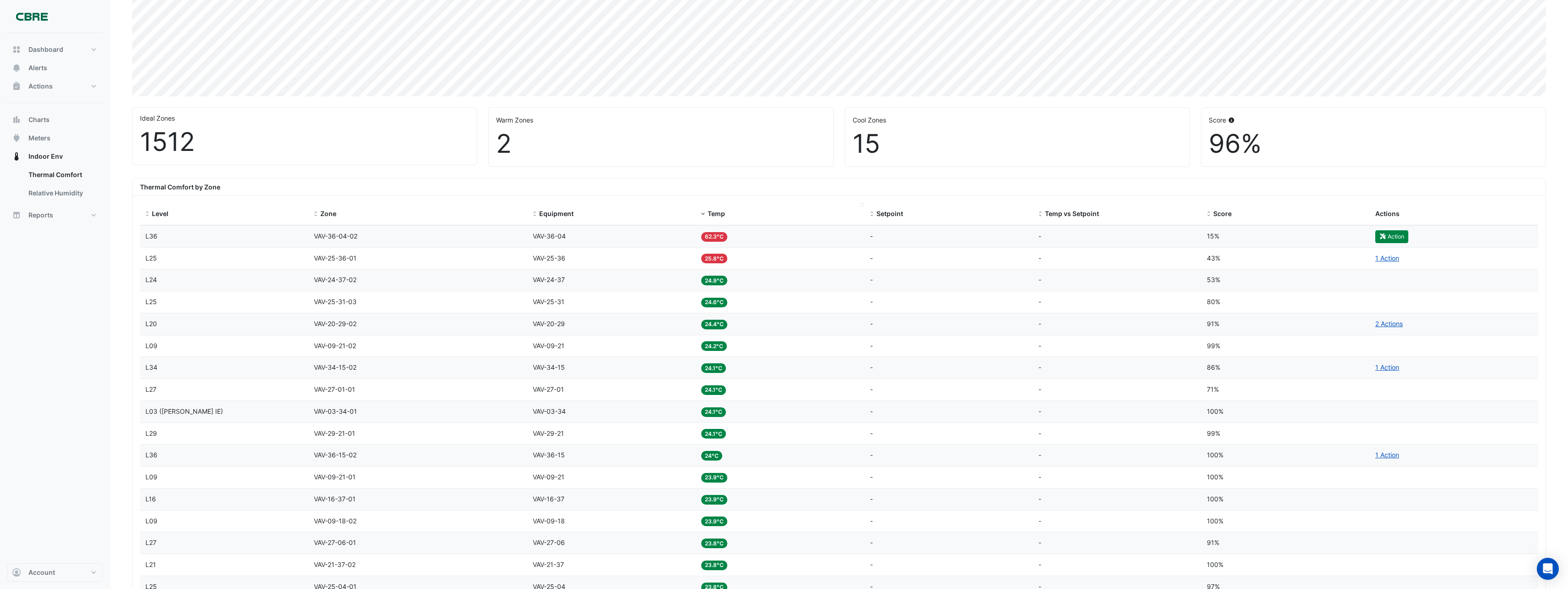
click at [583, 213] on span "Temp" at bounding box center [715, 214] width 17 height 7
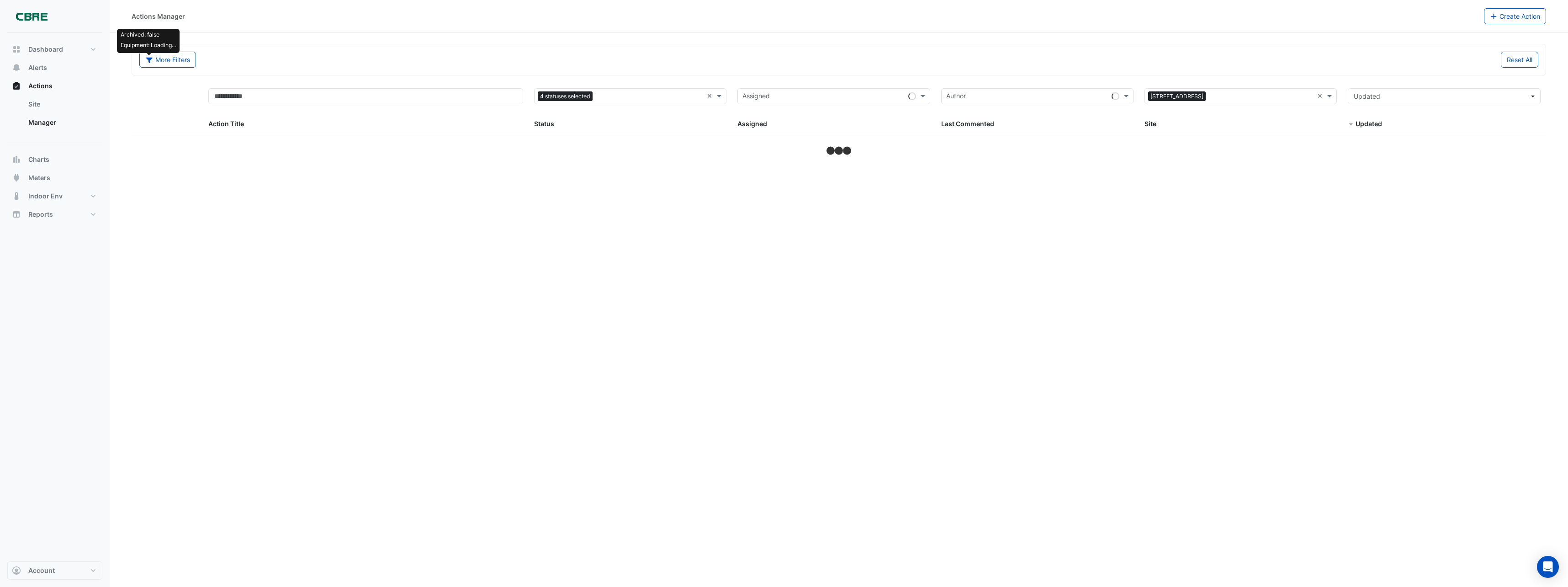
select select "***"
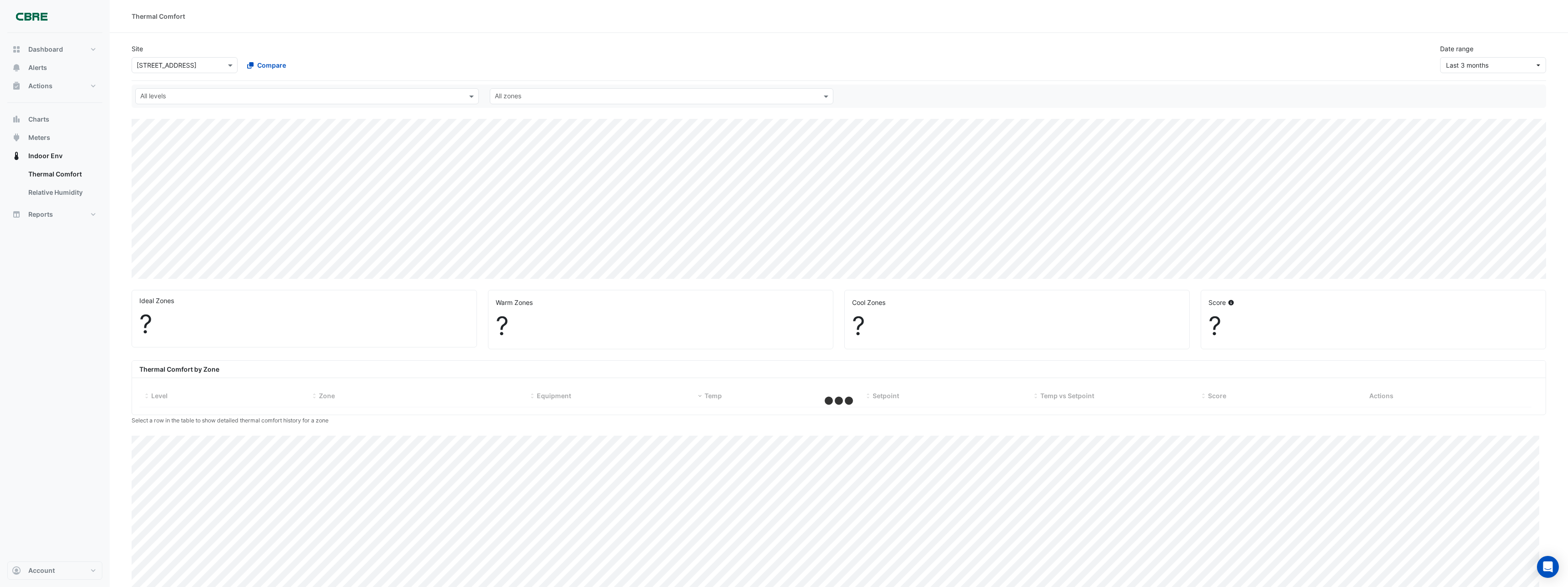
select select "***"
